Goal: Information Seeking & Learning: Learn about a topic

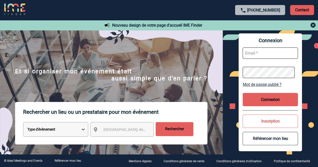
type input "commercial@maisonhelermetz.com"
click at [107, 130] on span "Ville, département, région..." at bounding box center [138, 130] width 70 height 4
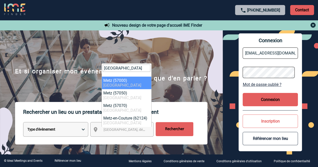
type input "metz"
select select "23002"
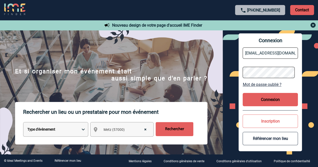
click at [182, 130] on input "Rechercher" at bounding box center [174, 129] width 38 height 14
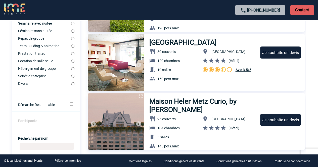
scroll to position [126, 0]
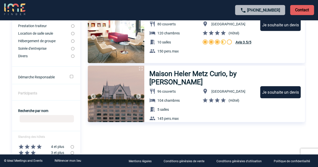
click at [185, 74] on h3 "Maison Heler Metz Curio, by [PERSON_NAME]" at bounding box center [202, 78] width 106 height 17
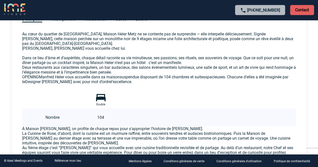
scroll to position [204, 0]
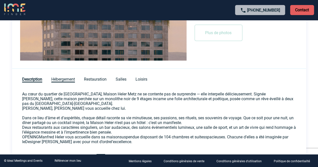
click at [60, 78] on span "Hébergement" at bounding box center [63, 80] width 24 height 6
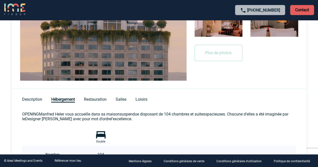
scroll to position [182, 0]
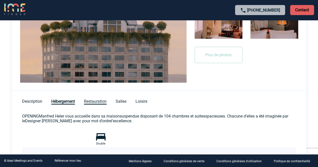
click at [100, 99] on span "Restauration" at bounding box center [95, 102] width 23 height 6
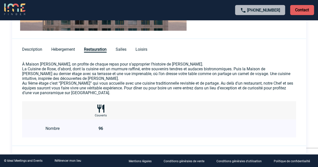
scroll to position [206, 0]
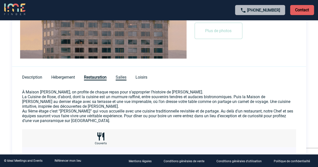
click at [126, 76] on span "Salles" at bounding box center [121, 78] width 11 height 6
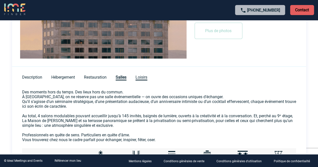
click at [139, 78] on span "Loisirs" at bounding box center [141, 78] width 12 height 6
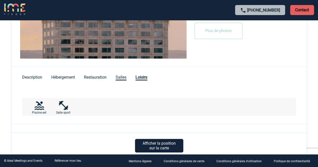
click at [123, 75] on span "Salles" at bounding box center [121, 78] width 11 height 6
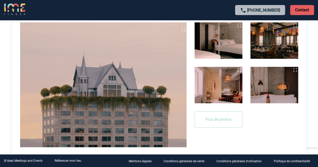
scroll to position [106, 0]
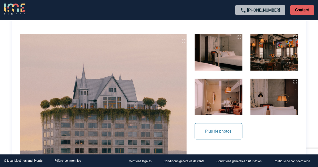
click at [219, 133] on button "Plus de photos" at bounding box center [218, 131] width 48 height 16
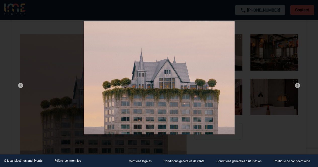
click at [296, 86] on img at bounding box center [297, 85] width 6 height 6
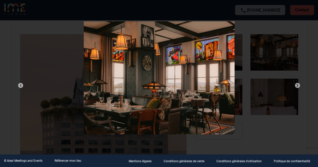
click at [296, 86] on img at bounding box center [297, 85] width 6 height 6
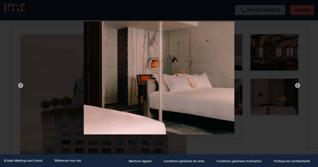
click at [296, 86] on img at bounding box center [297, 85] width 6 height 6
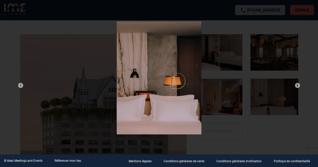
click at [296, 86] on img at bounding box center [297, 85] width 6 height 6
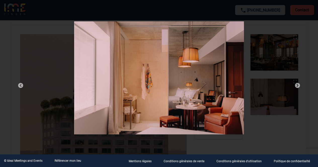
click at [296, 86] on img at bounding box center [297, 85] width 6 height 6
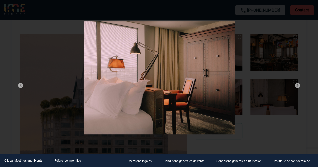
click at [296, 86] on img at bounding box center [297, 85] width 6 height 6
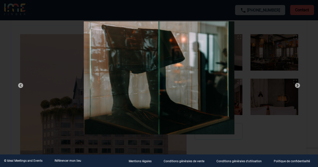
click at [296, 86] on img at bounding box center [297, 85] width 6 height 6
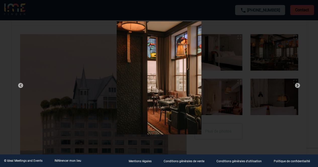
click at [296, 86] on img at bounding box center [297, 85] width 6 height 6
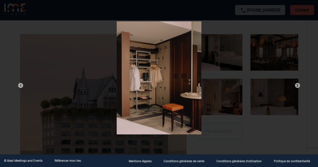
click at [296, 86] on img at bounding box center [297, 85] width 6 height 6
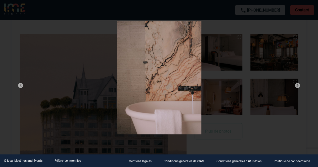
click at [285, 40] on div at bounding box center [159, 79] width 299 height 128
click at [306, 10] on div at bounding box center [159, 83] width 318 height 167
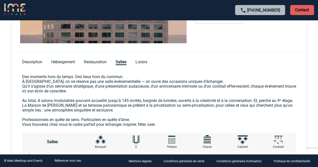
scroll to position [232, 0]
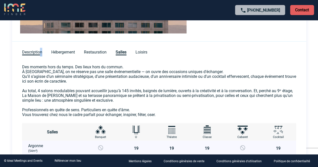
drag, startPoint x: 42, startPoint y: 49, endPoint x: 39, endPoint y: 50, distance: 3.4
click at [39, 50] on span "Description" at bounding box center [32, 53] width 20 height 6
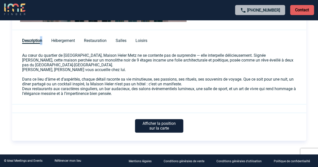
scroll to position [249, 0]
